Goal: Register for event/course

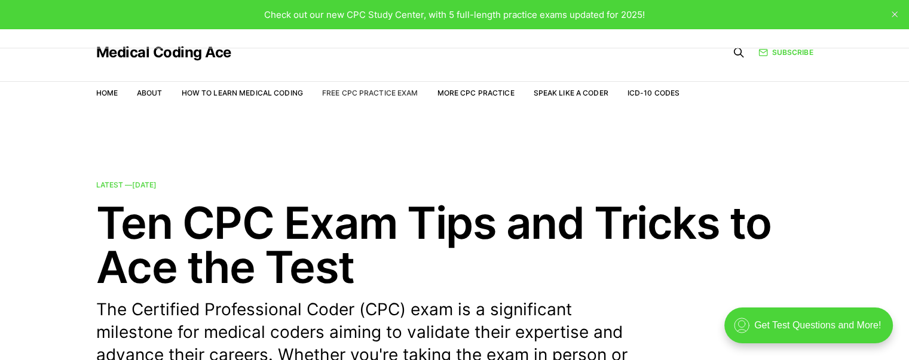
click at [364, 89] on link "Free CPC Practice Exam" at bounding box center [370, 92] width 96 height 9
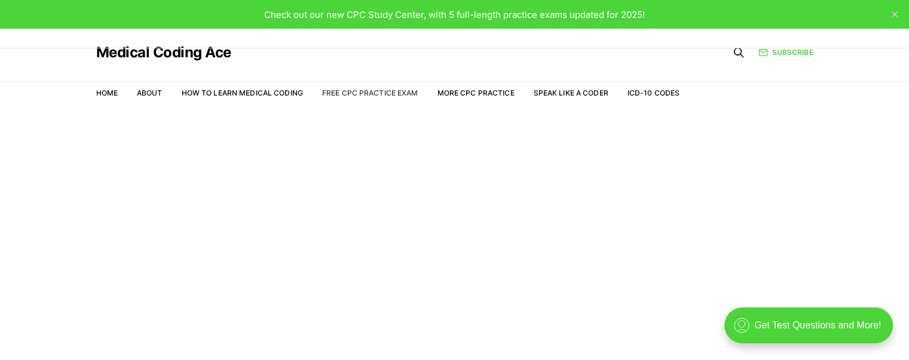
click at [366, 94] on link "Free CPC Practice Exam" at bounding box center [370, 92] width 96 height 9
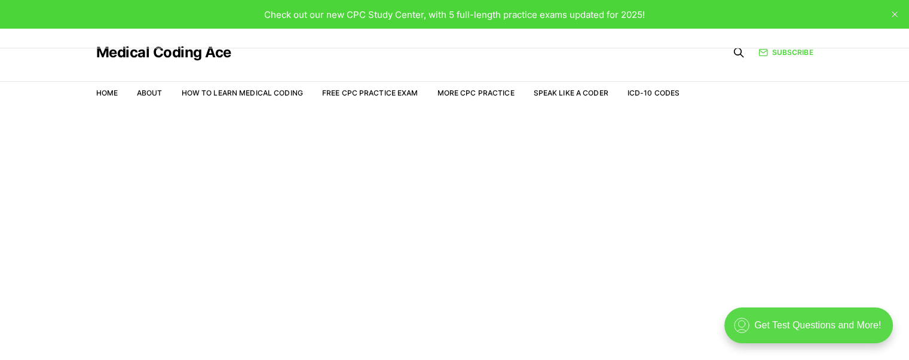
click at [843, 328] on div ".cls-1{fill:none;stroke:currentColor;stroke-linecap:round;stroke-linejoin:round…" at bounding box center [808, 326] width 169 height 36
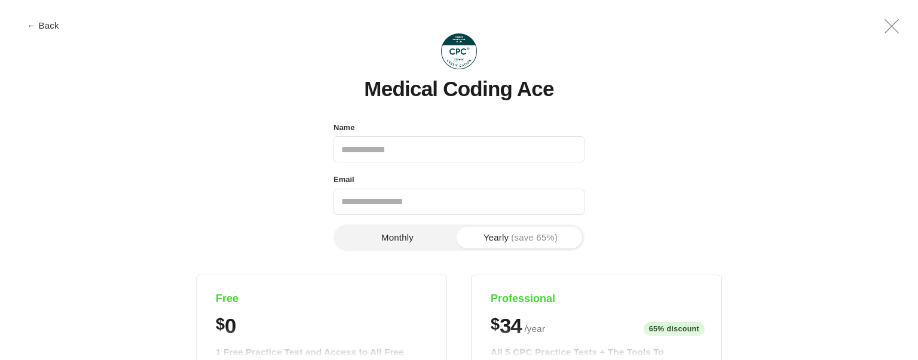
click at [512, 151] on input "Name" at bounding box center [459, 149] width 251 height 26
type input "**********"
click at [227, 301] on h4 "Free" at bounding box center [322, 299] width 212 height 14
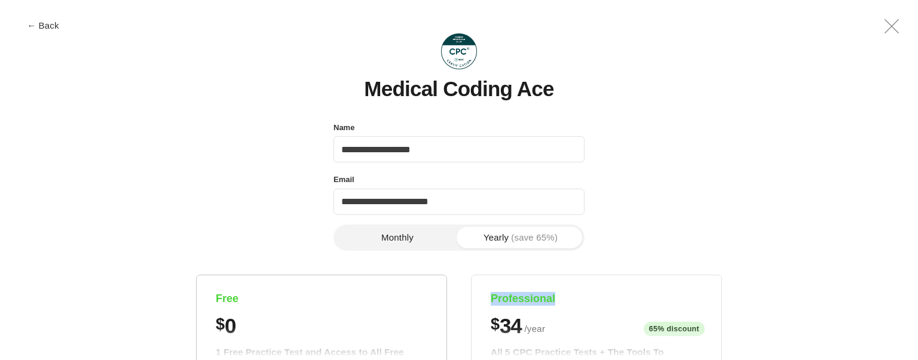
click at [224, 296] on h4 "Free" at bounding box center [322, 299] width 212 height 14
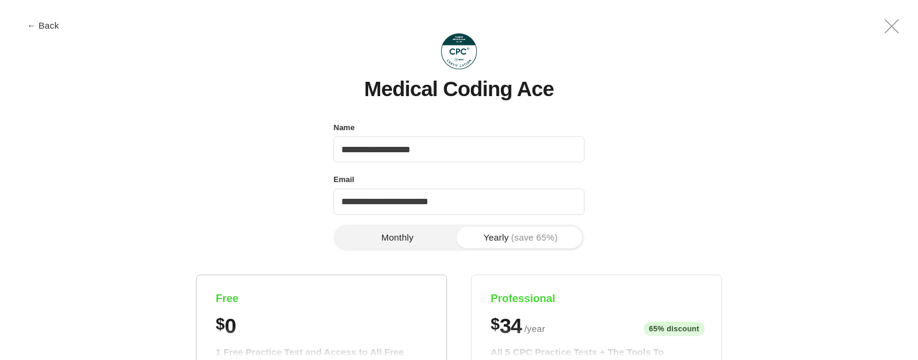
click at [224, 296] on h4 "Free" at bounding box center [322, 299] width 212 height 14
